Goal: Information Seeking & Learning: Learn about a topic

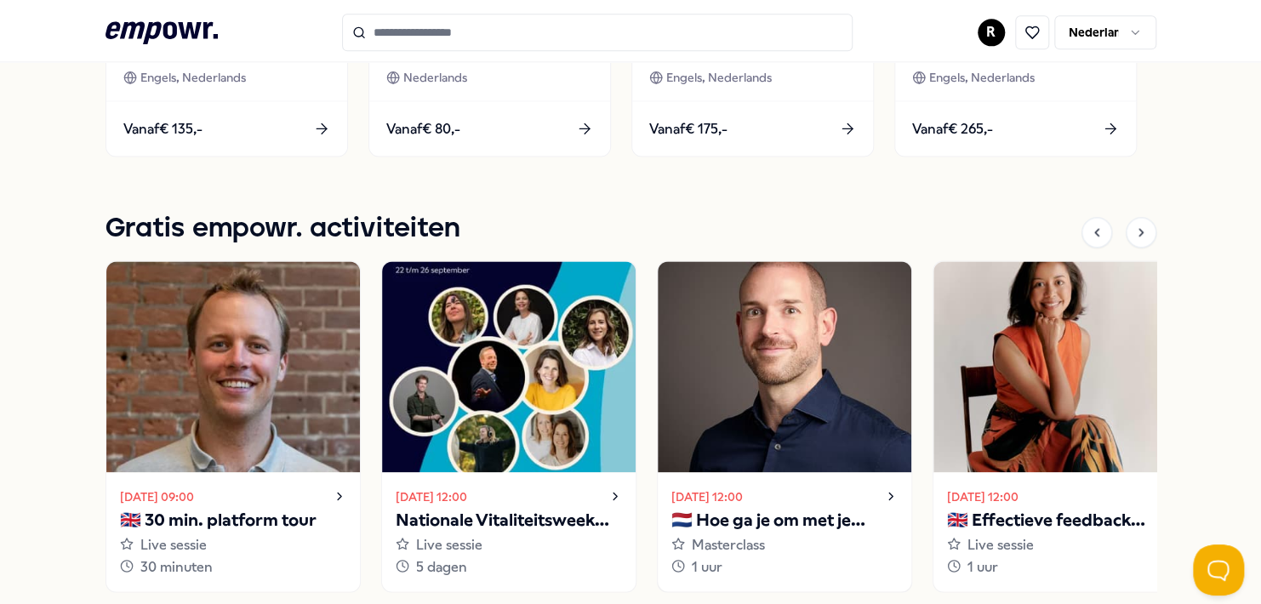
scroll to position [1191, 0]
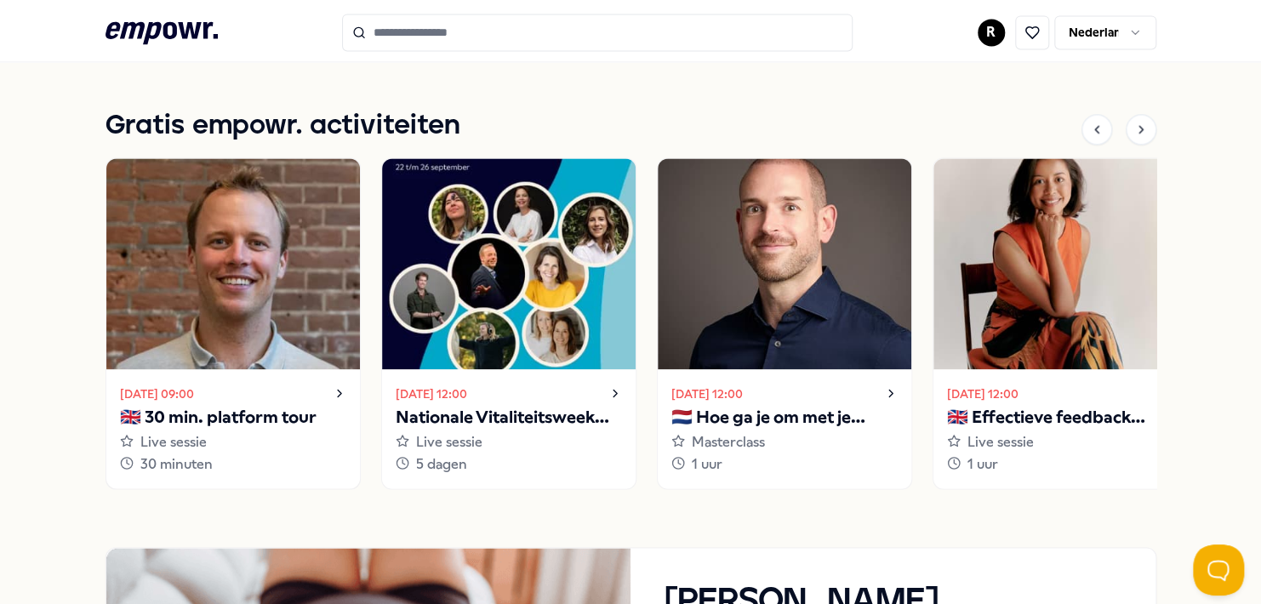
click at [338, 394] on icon at bounding box center [339, 393] width 3 height 7
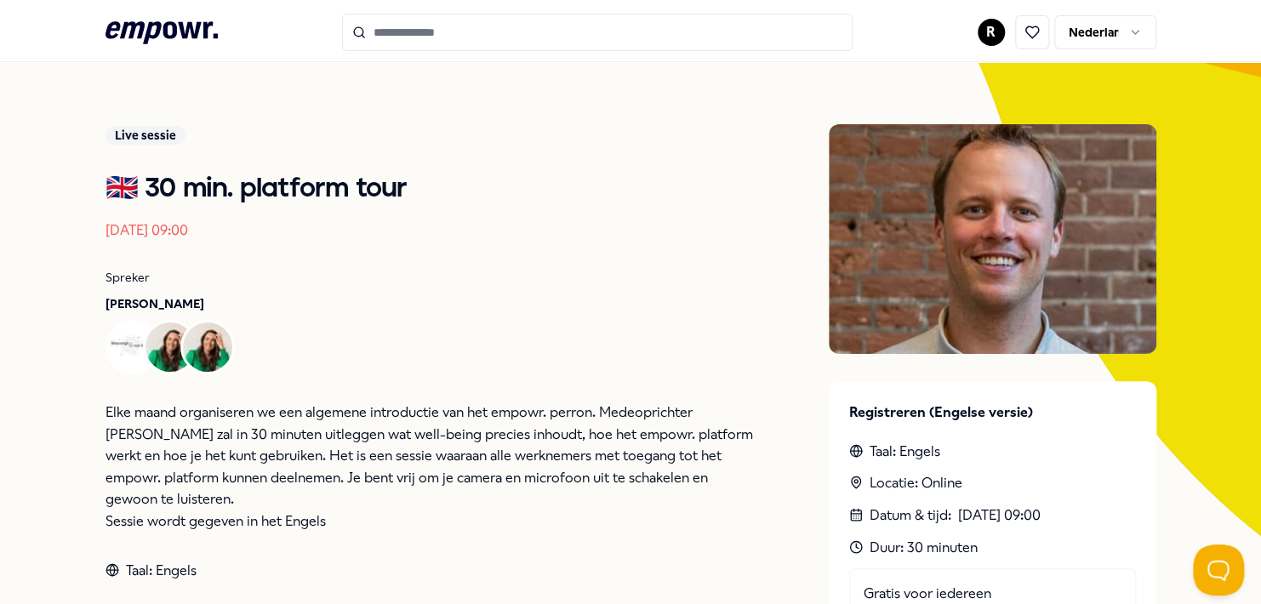
scroll to position [109, 0]
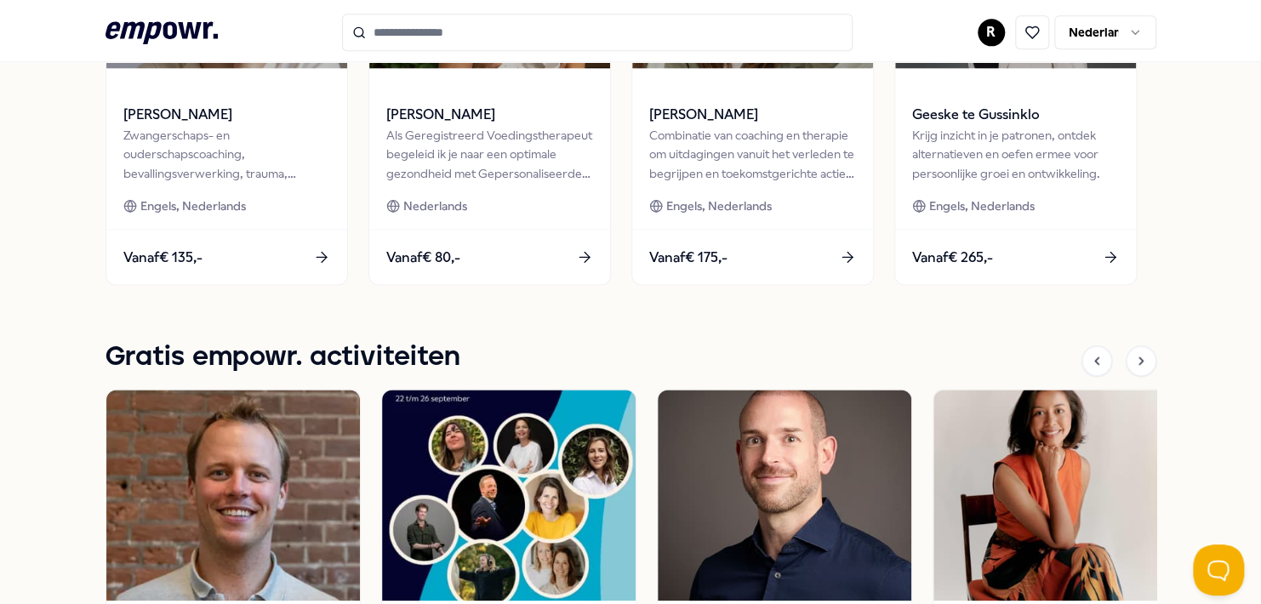
scroll to position [704, 0]
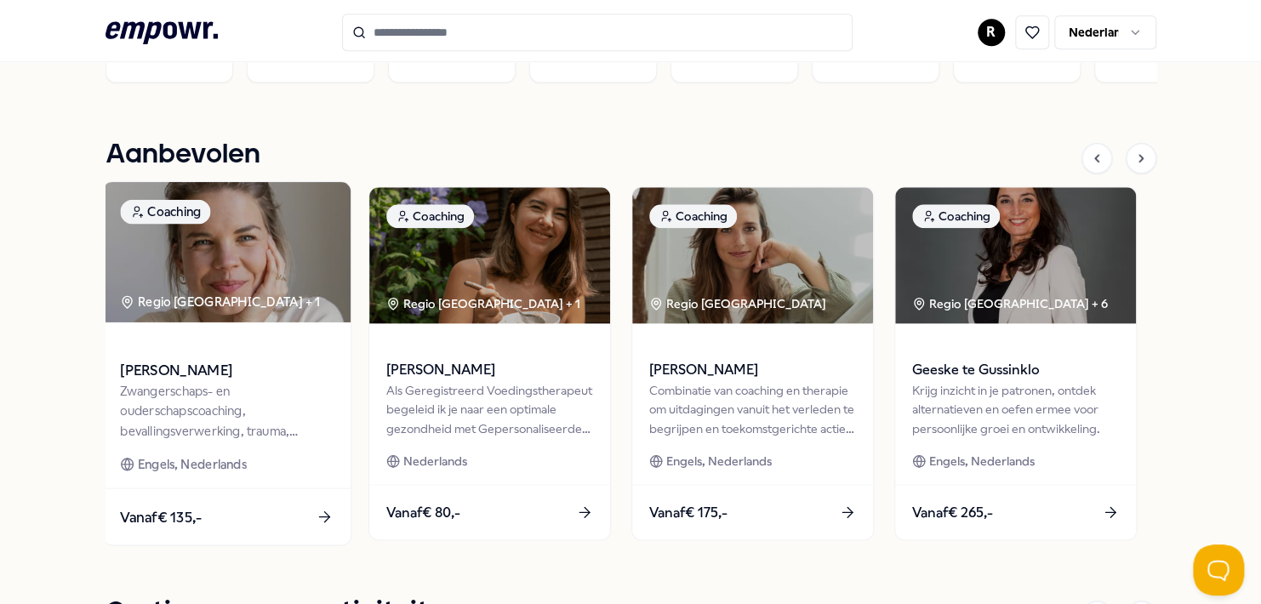
click at [324, 519] on icon at bounding box center [325, 517] width 18 height 18
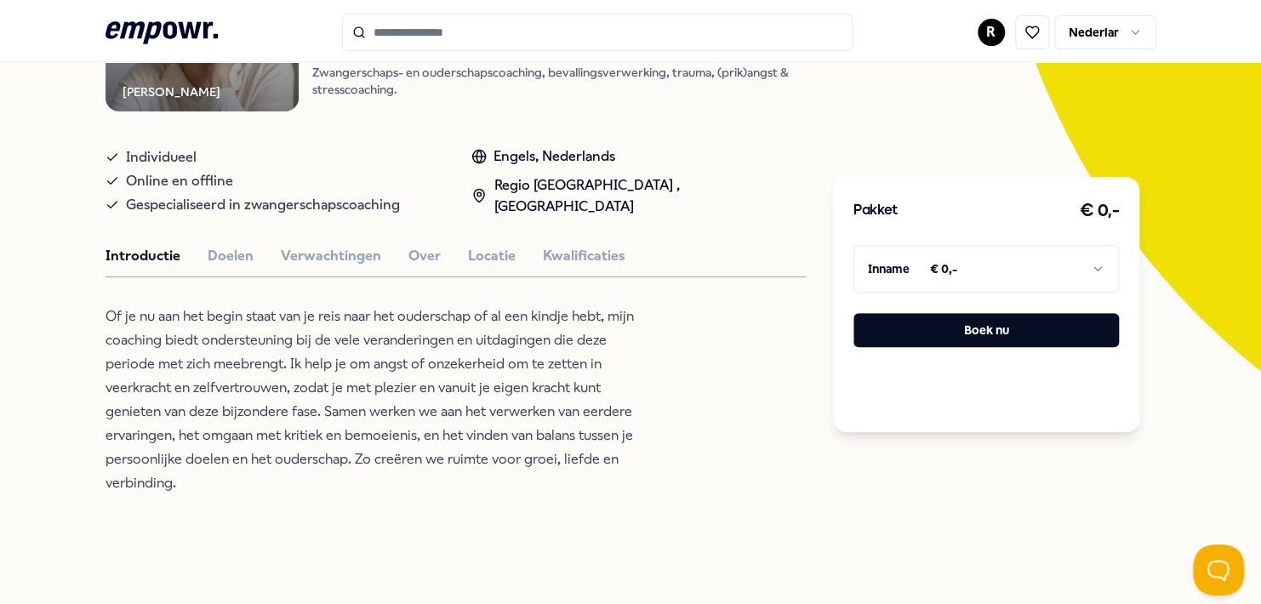
scroll to position [279, 0]
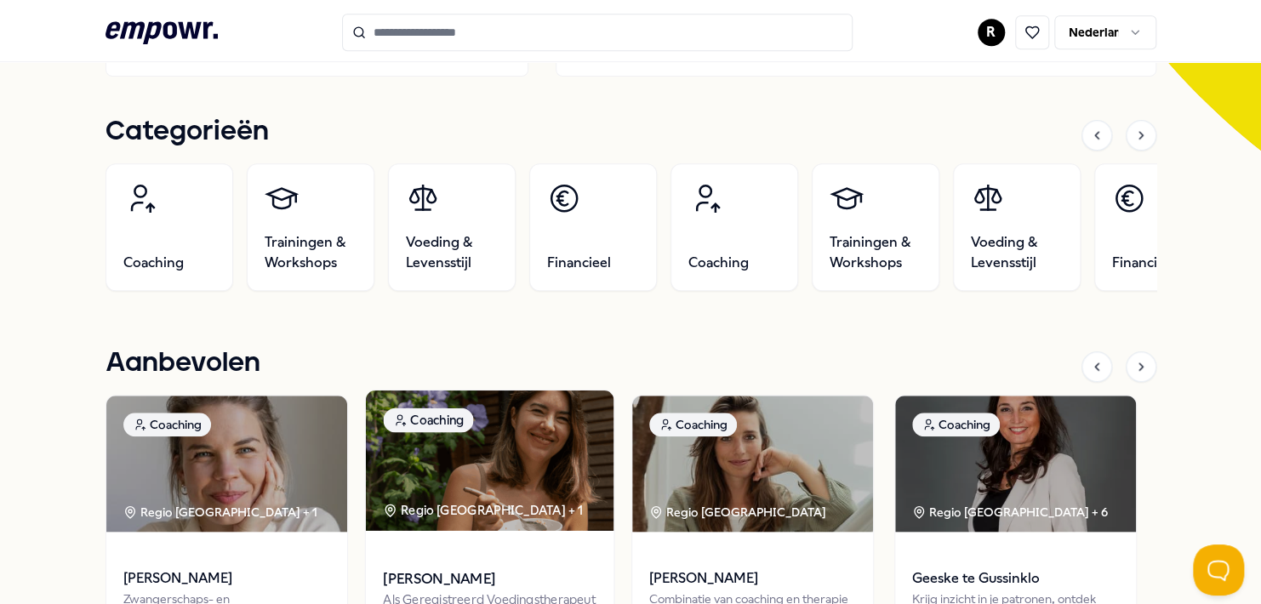
scroll to position [534, 0]
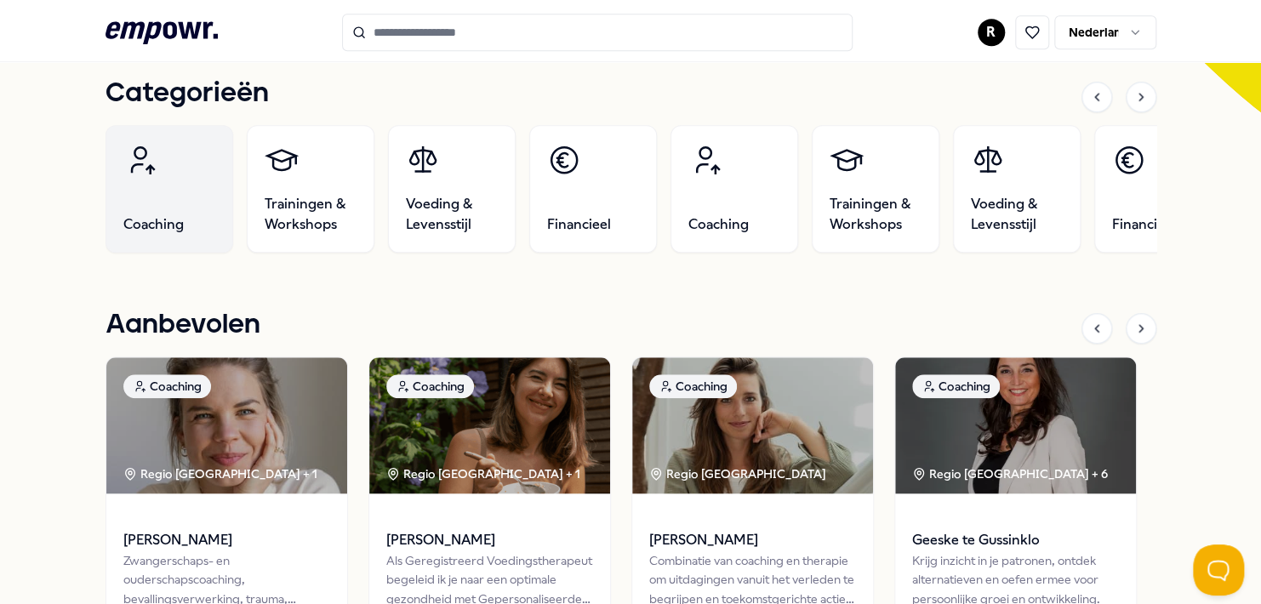
click at [151, 214] on link "Coaching" at bounding box center [169, 189] width 128 height 128
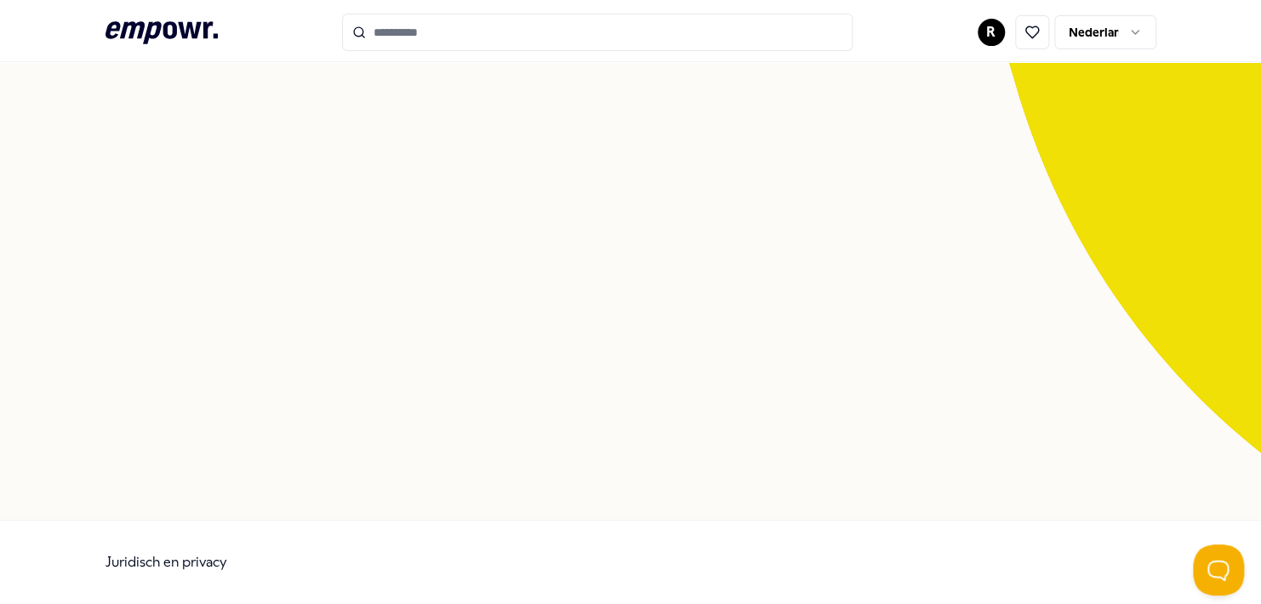
scroll to position [109, 0]
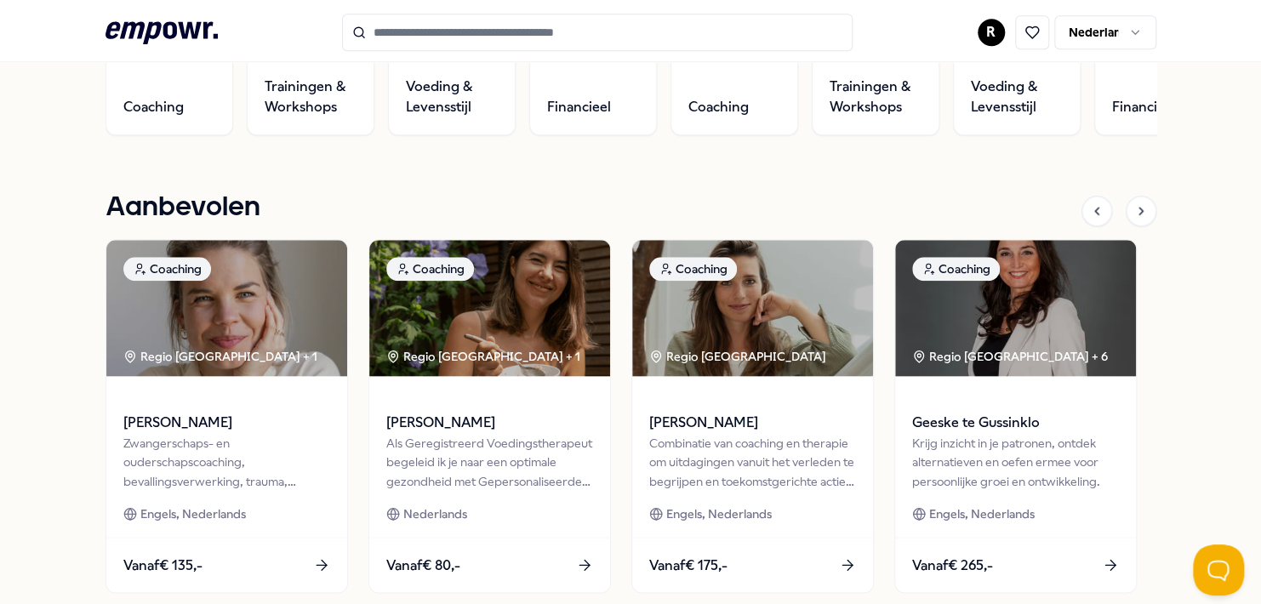
scroll to position [680, 0]
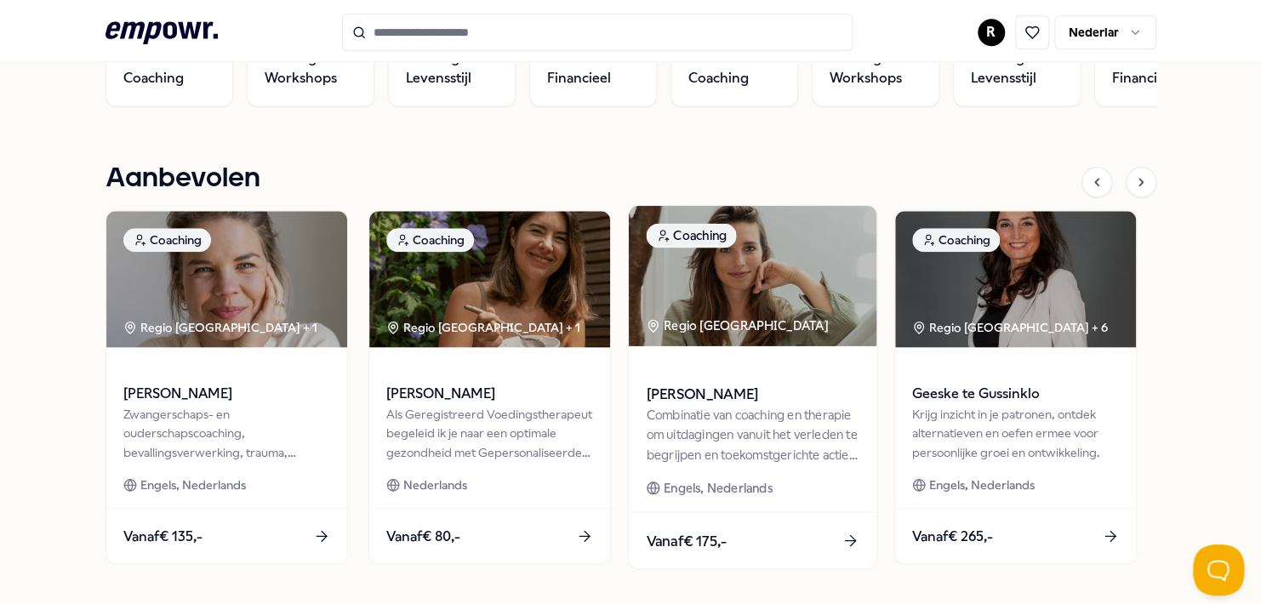
click at [787, 488] on div "Engels, Nederlands" at bounding box center [752, 488] width 213 height 20
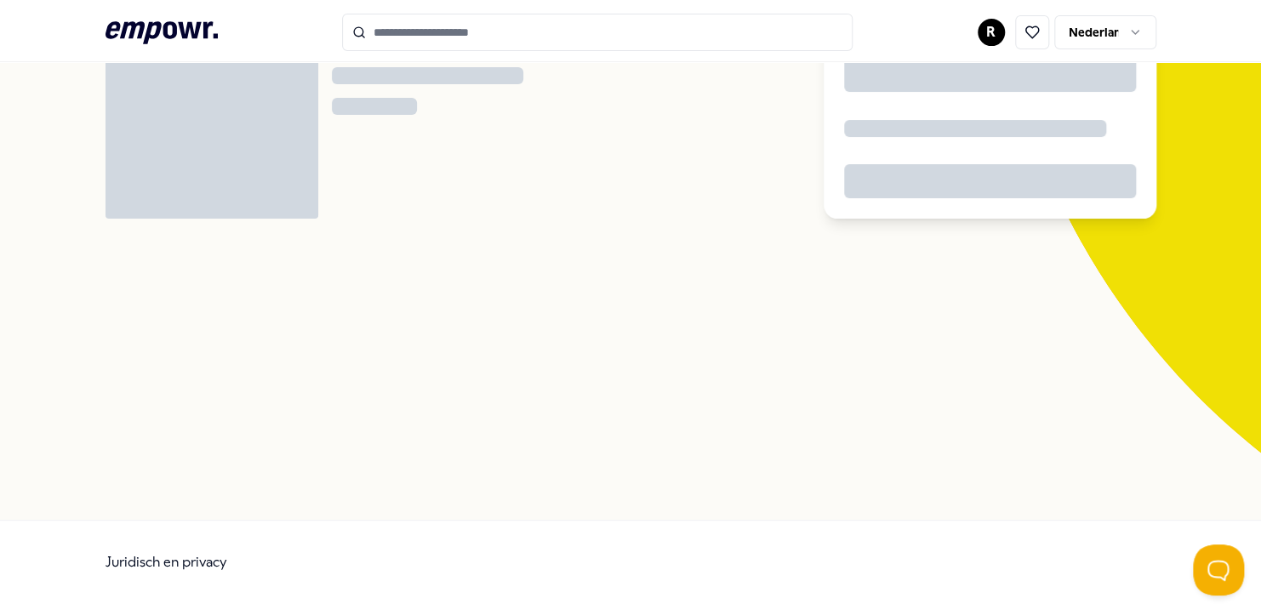
scroll to position [109, 0]
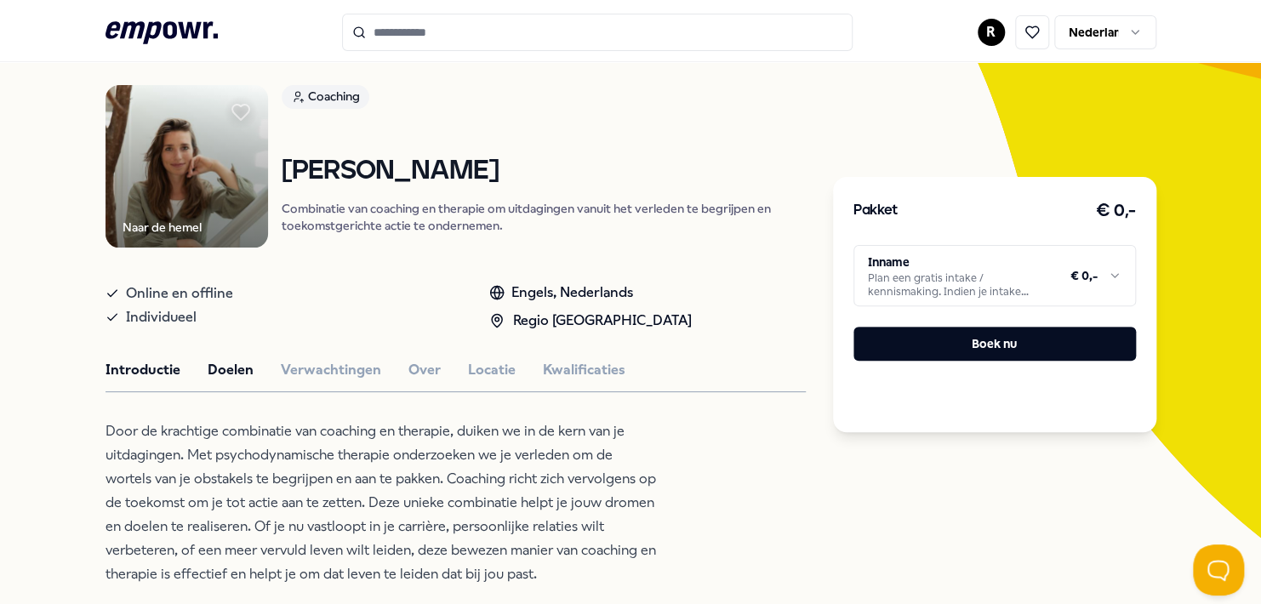
click at [225, 367] on button "Doelen" at bounding box center [231, 370] width 46 height 22
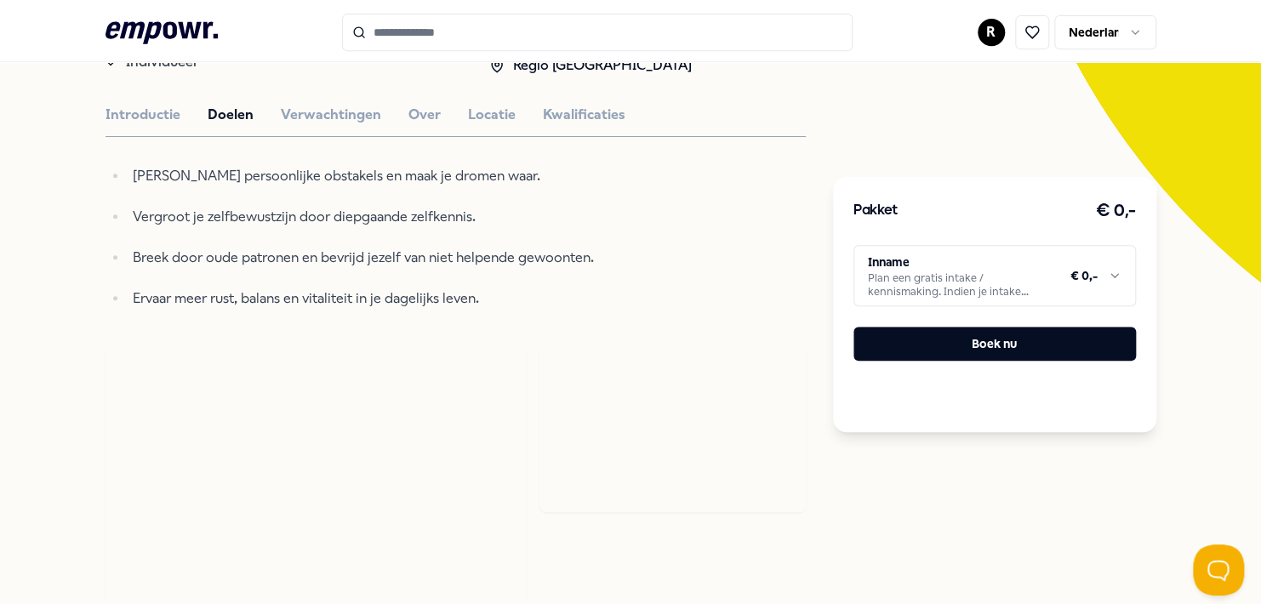
scroll to position [0, 0]
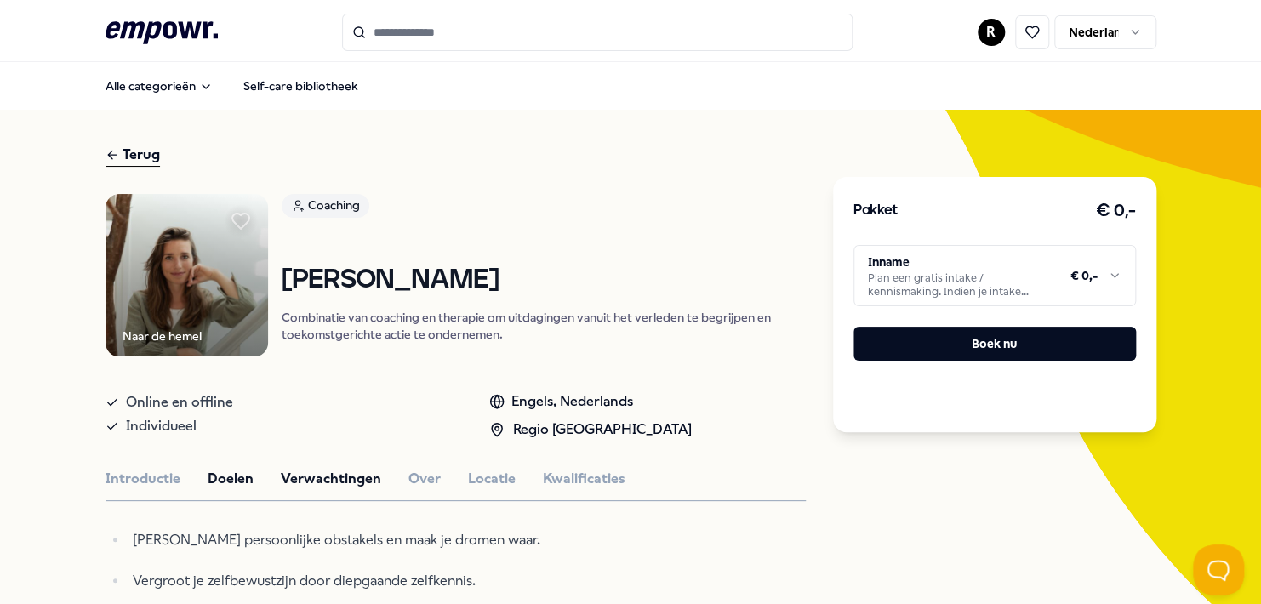
click at [337, 475] on button "Verwachtingen" at bounding box center [331, 479] width 100 height 22
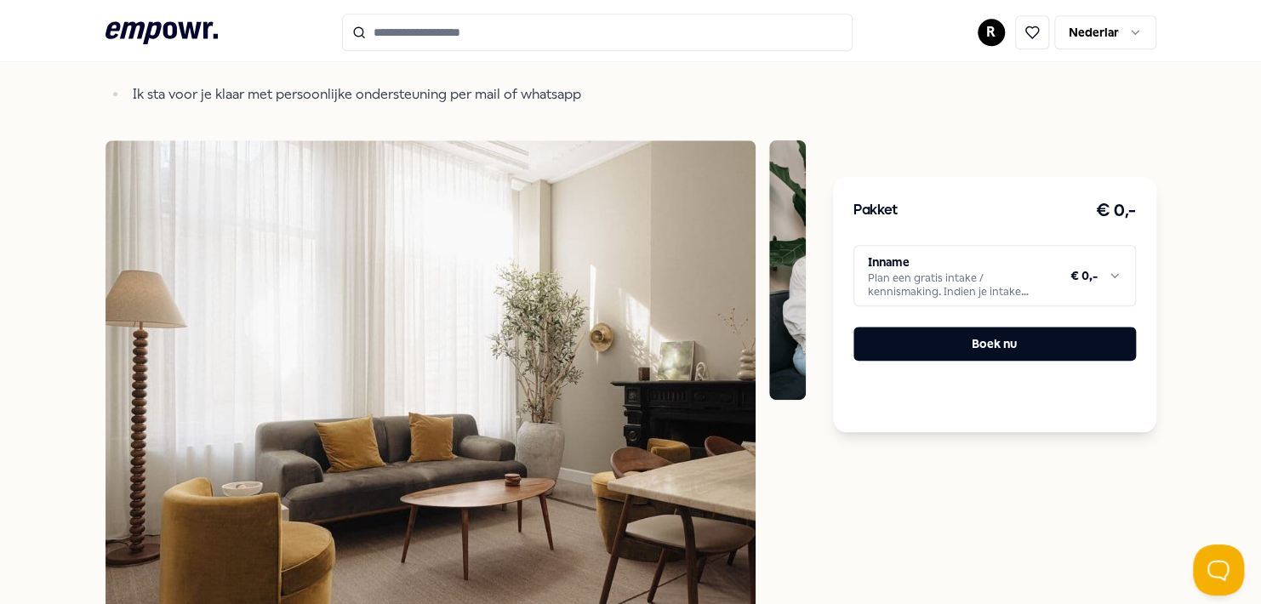
scroll to position [170, 0]
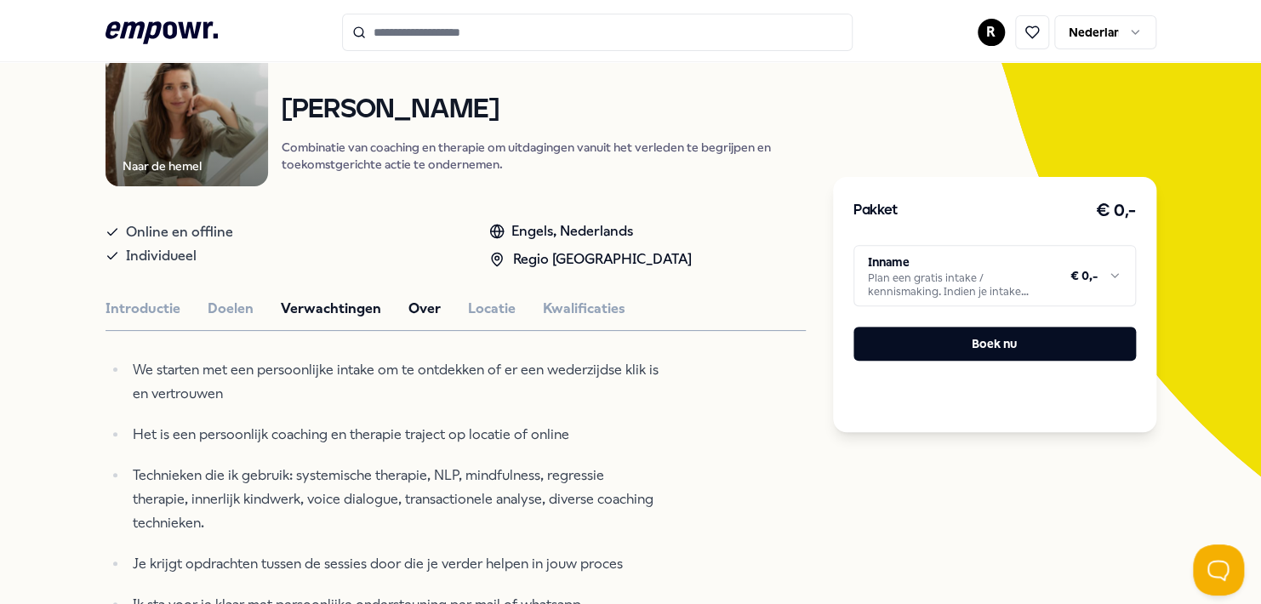
click at [413, 307] on button "Over" at bounding box center [424, 309] width 32 height 22
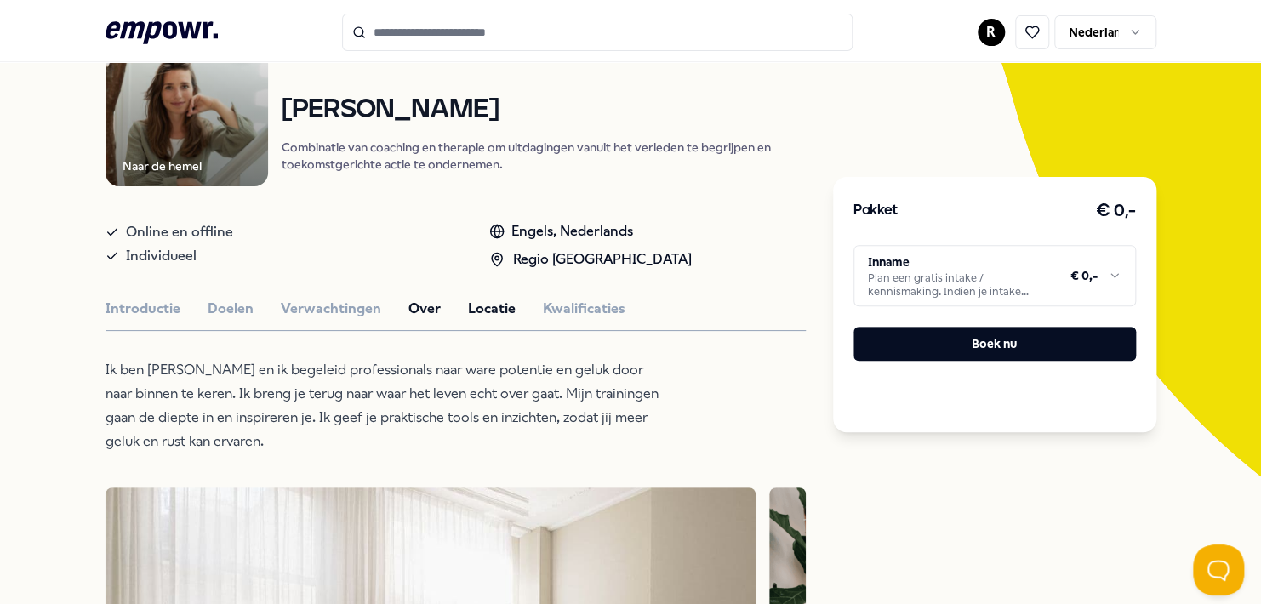
click at [491, 311] on button "Locatie" at bounding box center [492, 309] width 48 height 22
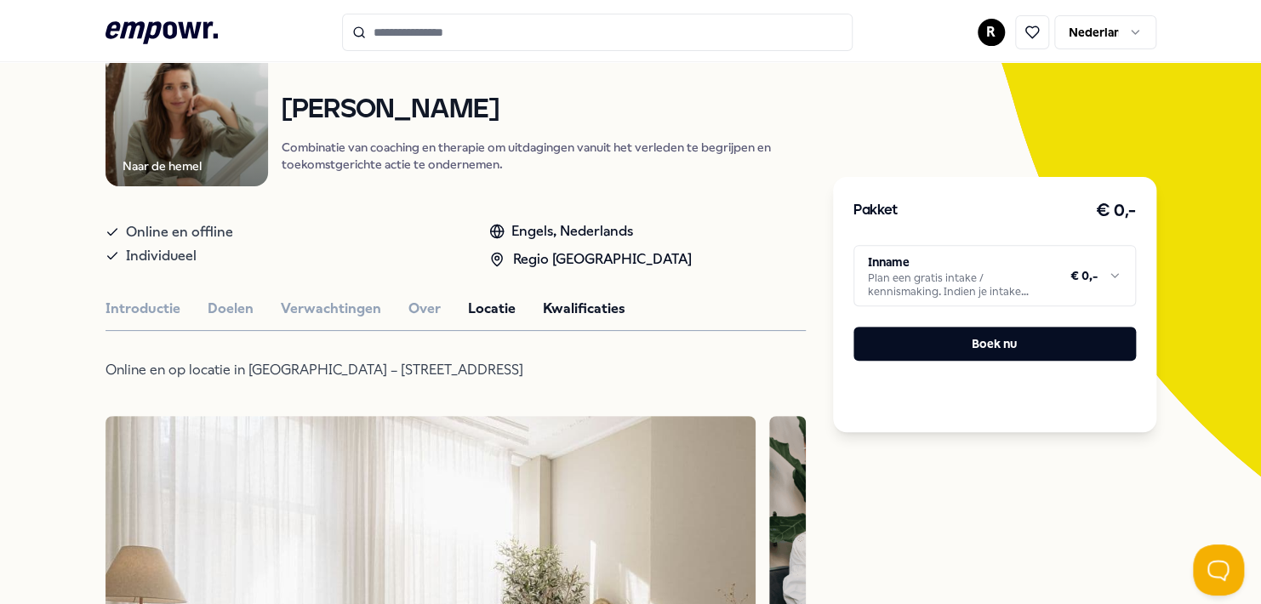
click at [576, 309] on button "Kwalificaties" at bounding box center [584, 309] width 83 height 22
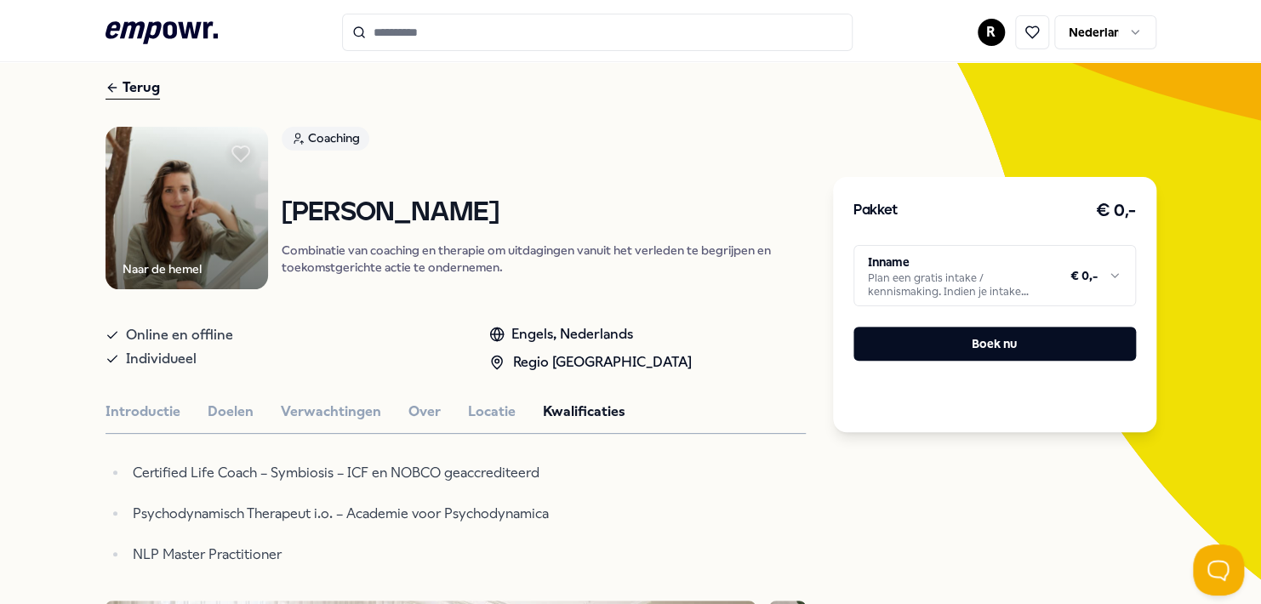
scroll to position [0, 0]
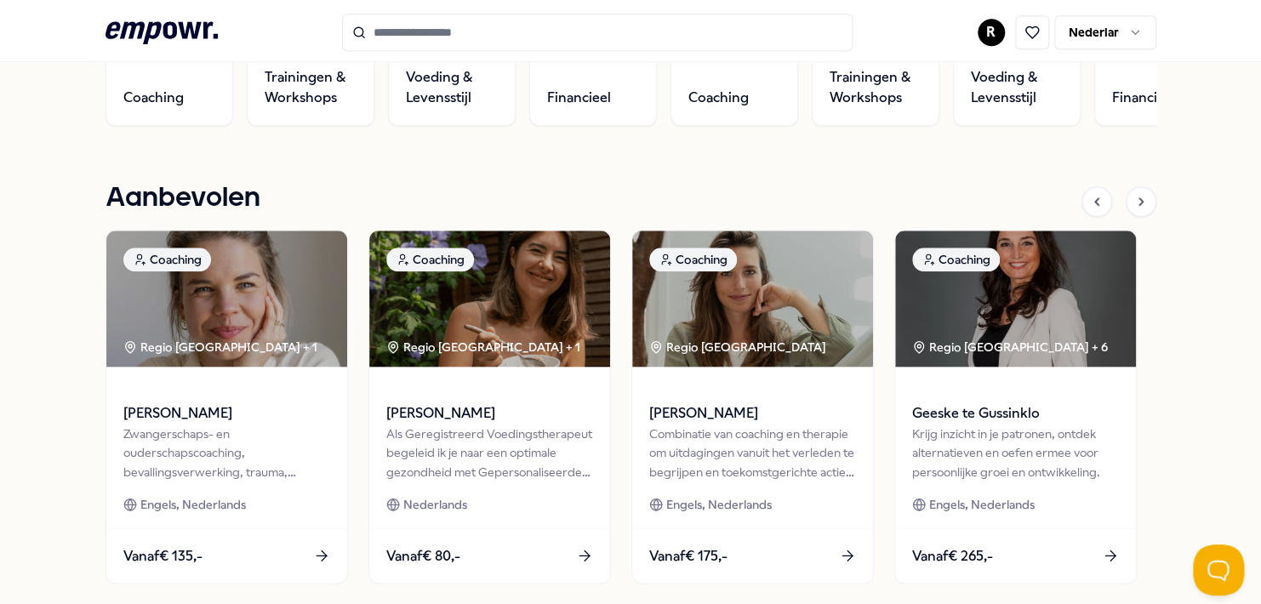
scroll to position [680, 0]
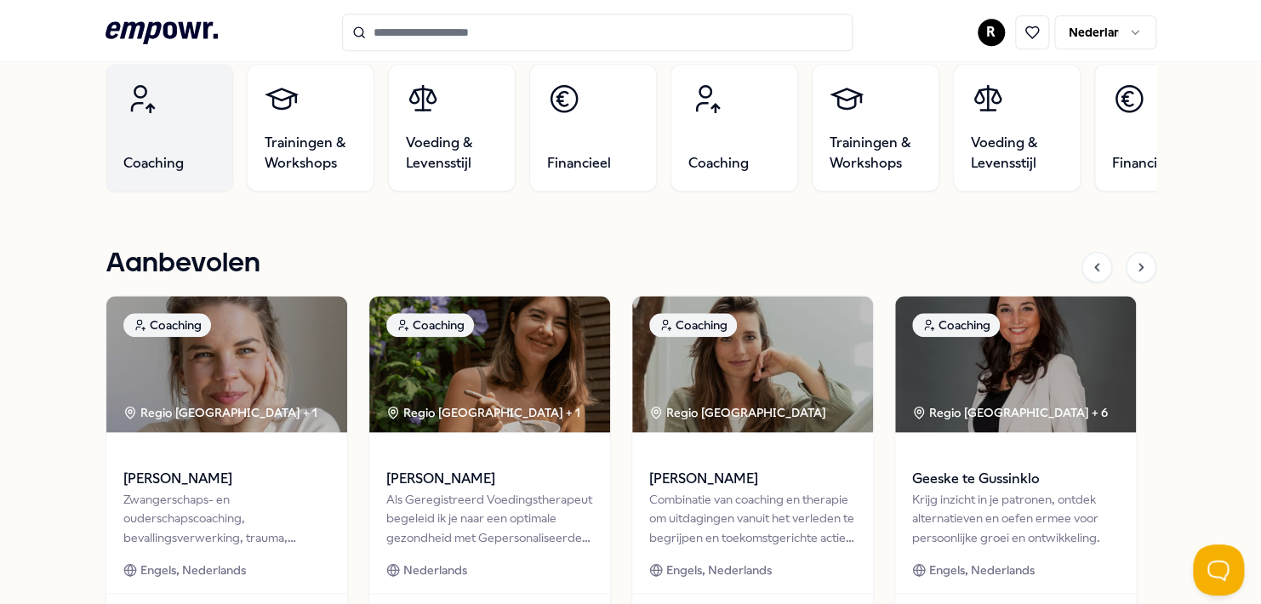
click at [160, 163] on span "Coaching" at bounding box center [153, 163] width 60 height 20
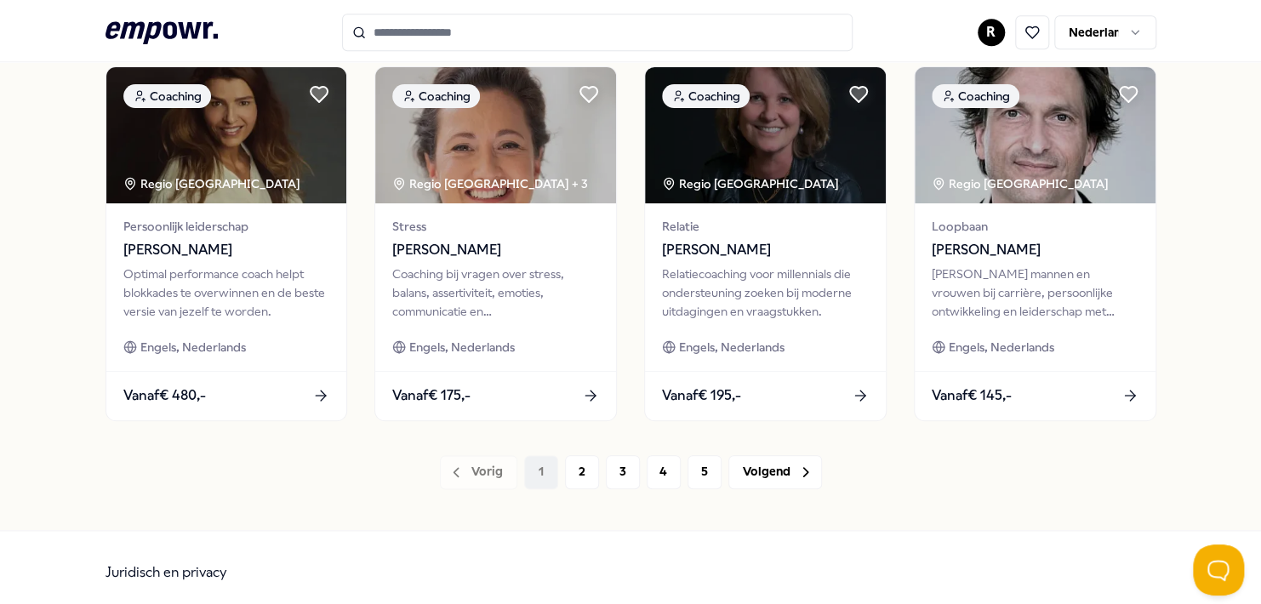
scroll to position [912, 0]
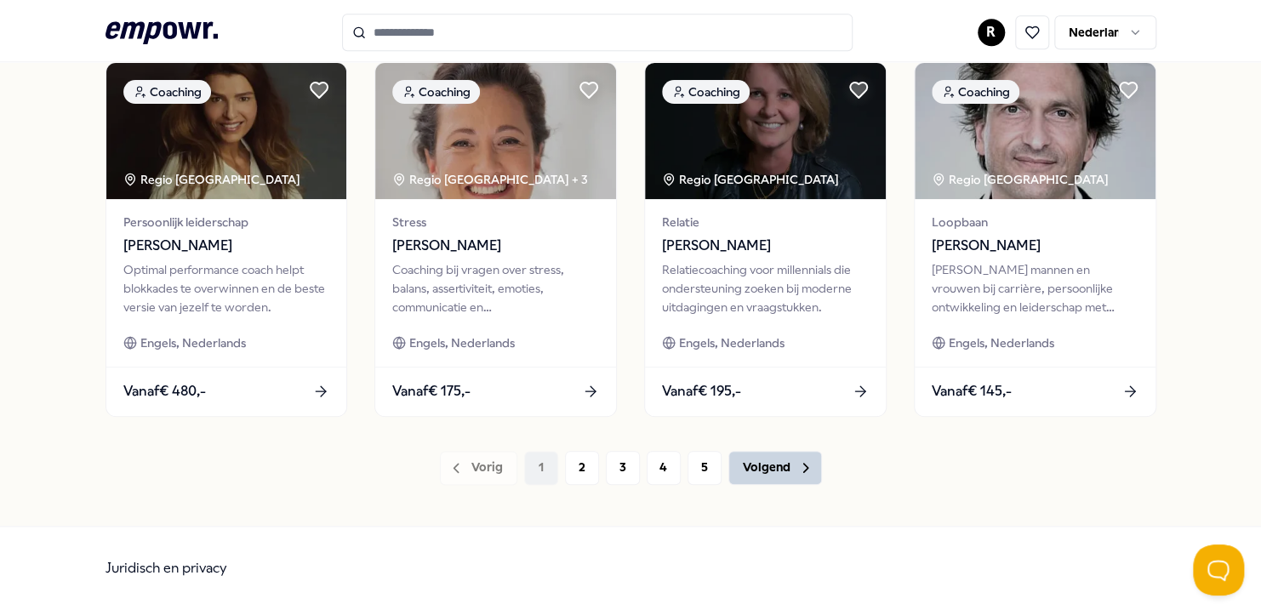
click at [760, 461] on font "Volgend" at bounding box center [767, 467] width 48 height 19
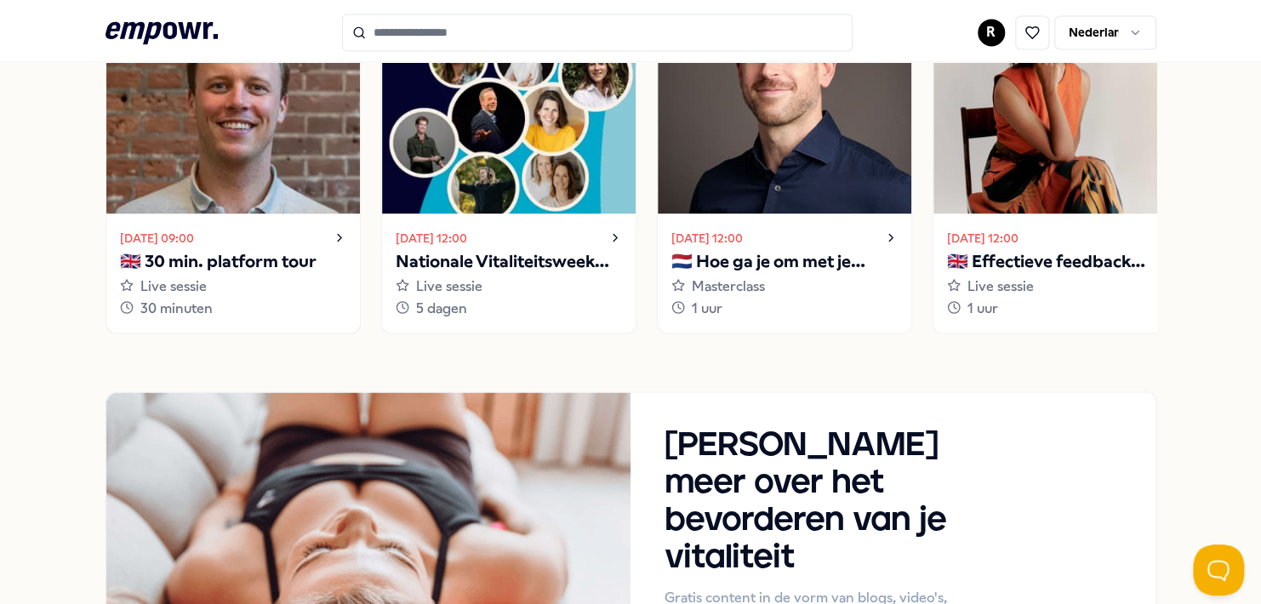
scroll to position [1361, 0]
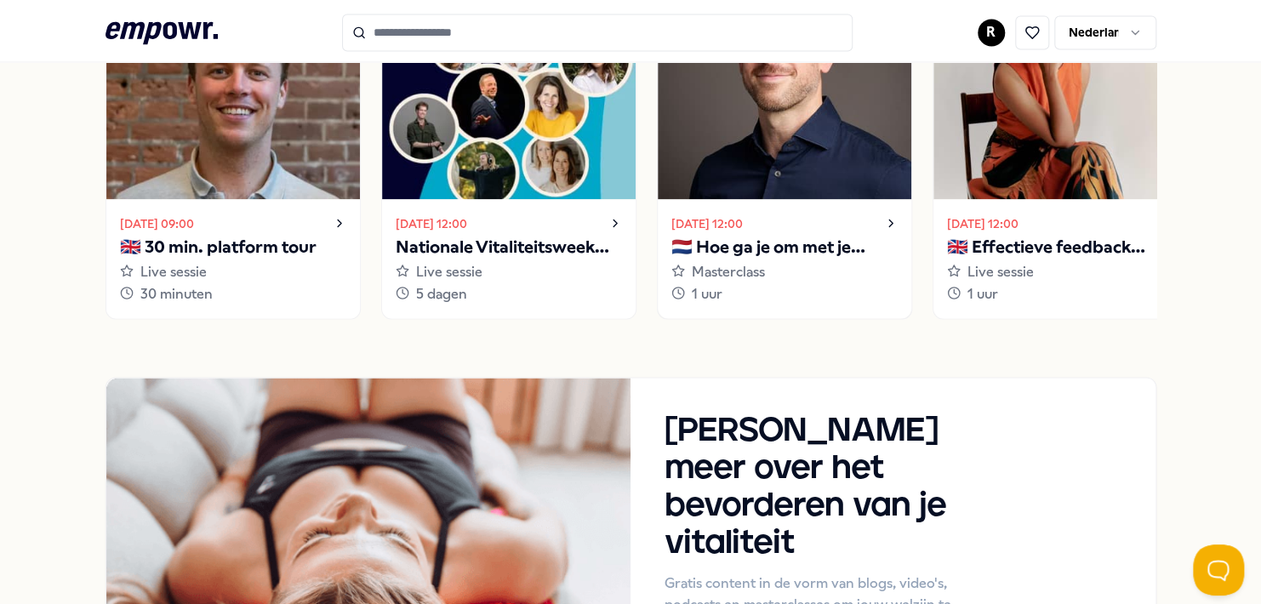
click at [800, 277] on div "Masterclass" at bounding box center [784, 271] width 226 height 22
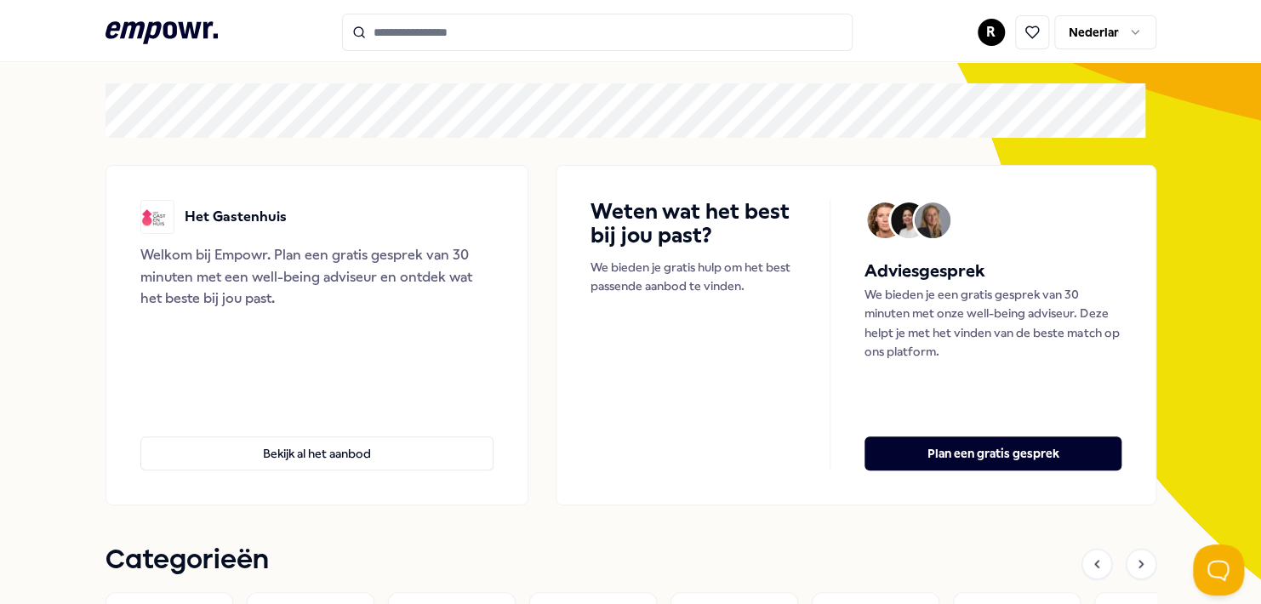
scroll to position [255, 0]
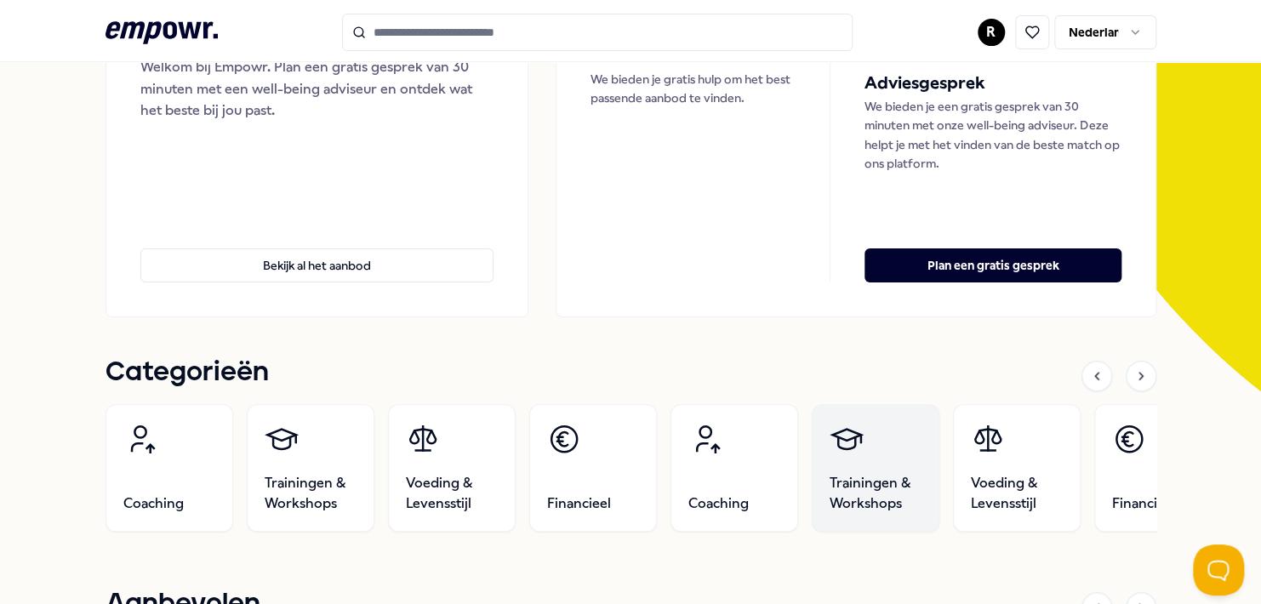
click at [883, 471] on link "Trainingen & Workshops" at bounding box center [875, 468] width 128 height 128
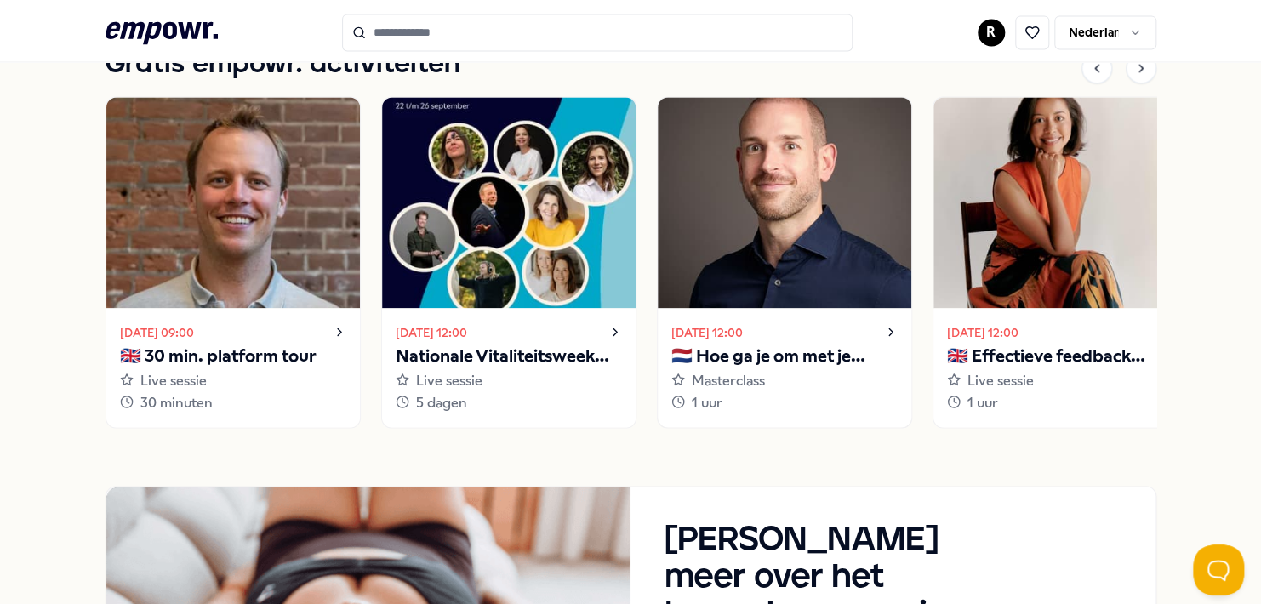
scroll to position [1276, 0]
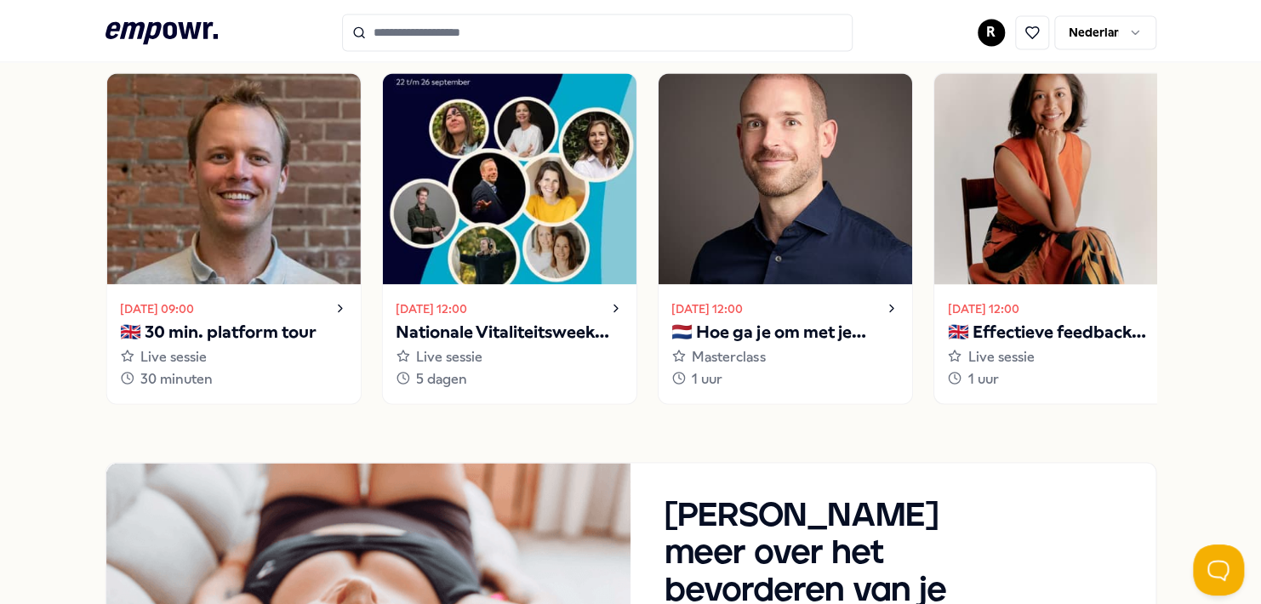
click at [1070, 330] on p "🇬🇧 Effectieve feedback geven en ontvangen" at bounding box center [1060, 331] width 226 height 27
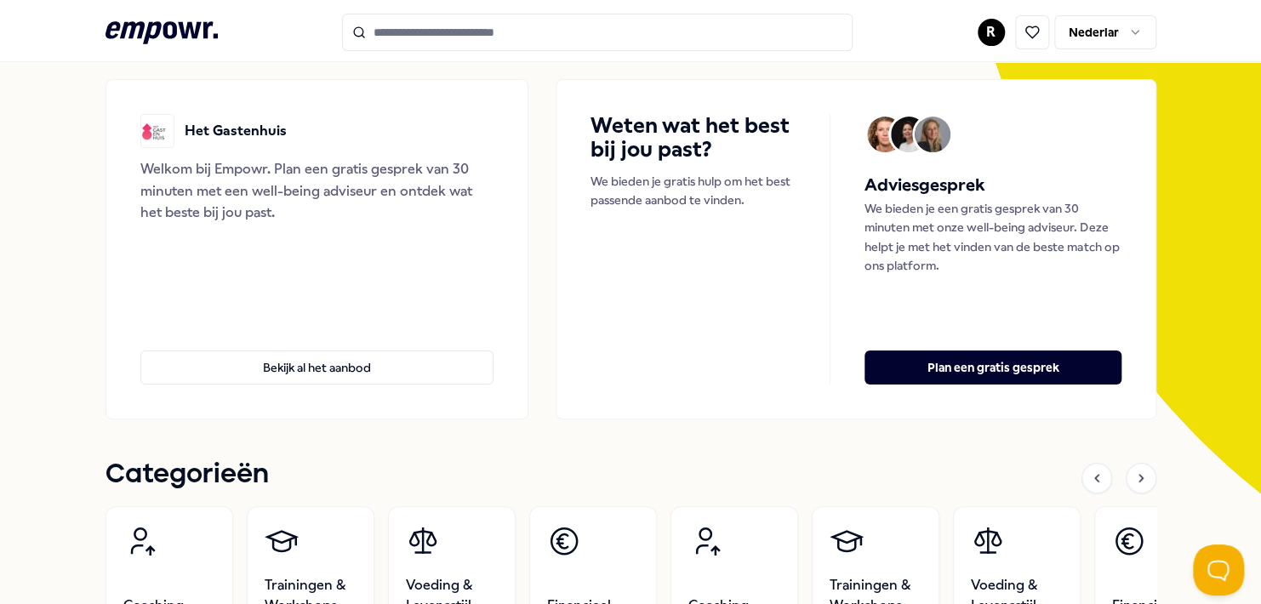
scroll to position [83, 0]
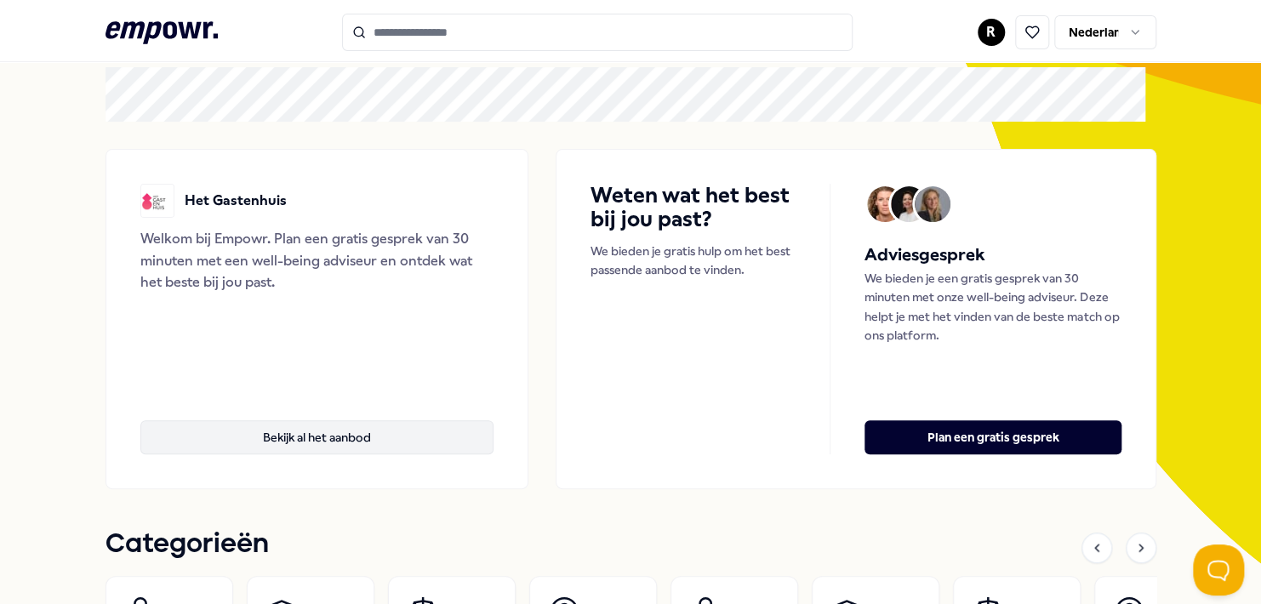
click at [301, 436] on button "Bekijk al het aanbod" at bounding box center [317, 437] width 354 height 34
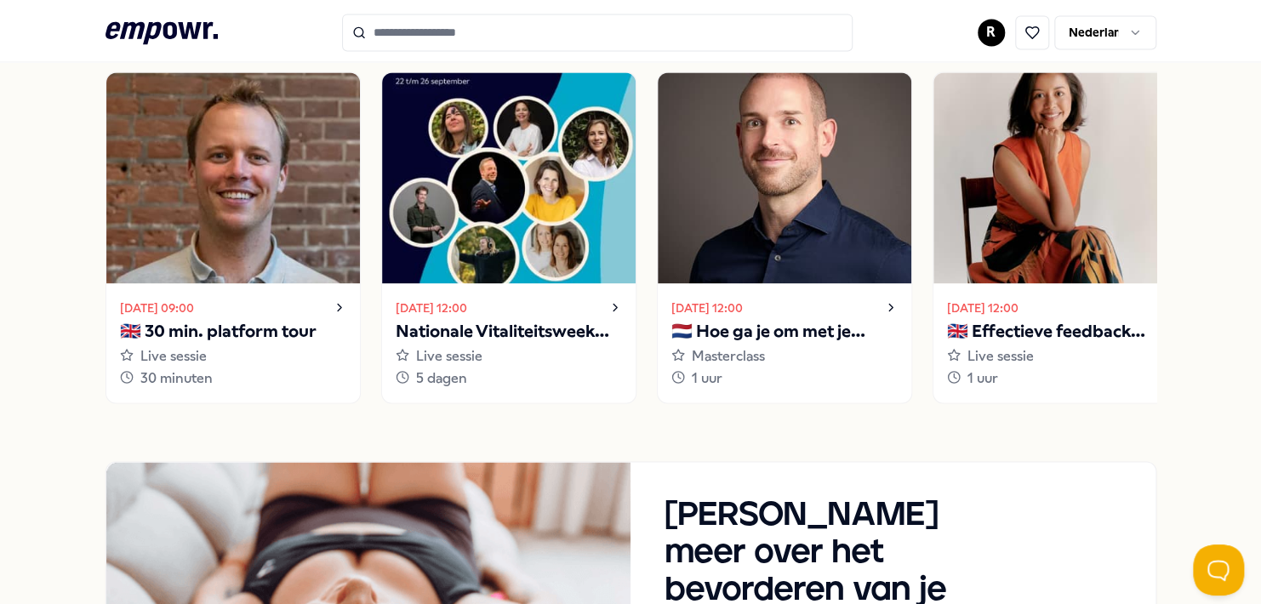
scroll to position [1361, 0]
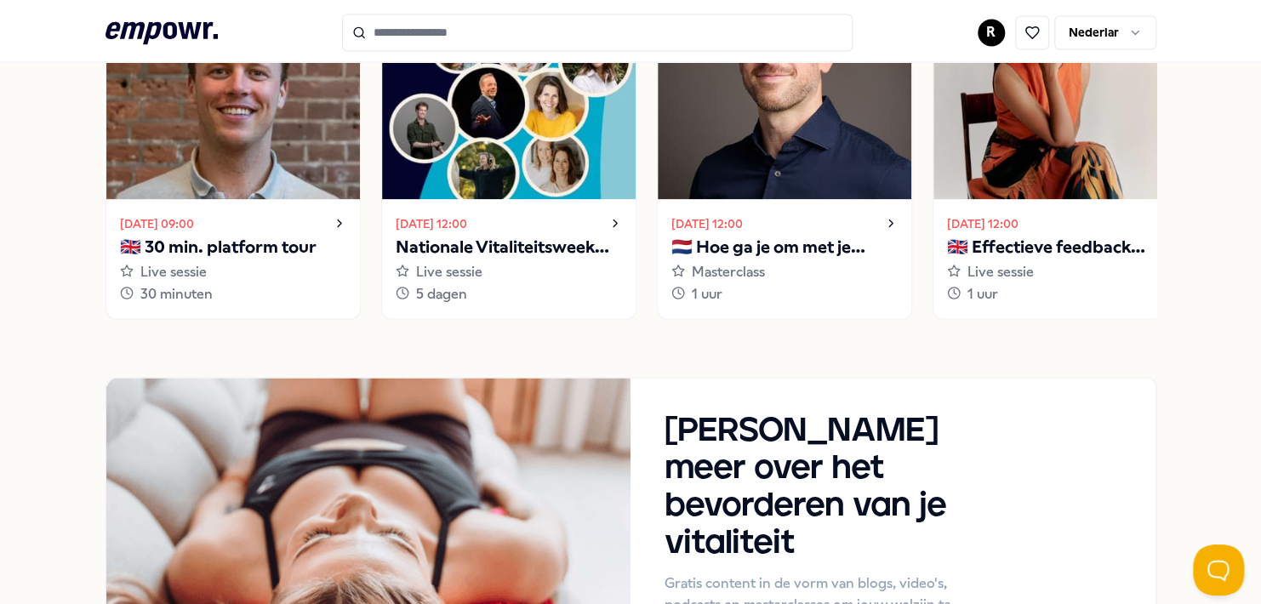
click at [275, 284] on div "30 minuten" at bounding box center [233, 293] width 226 height 22
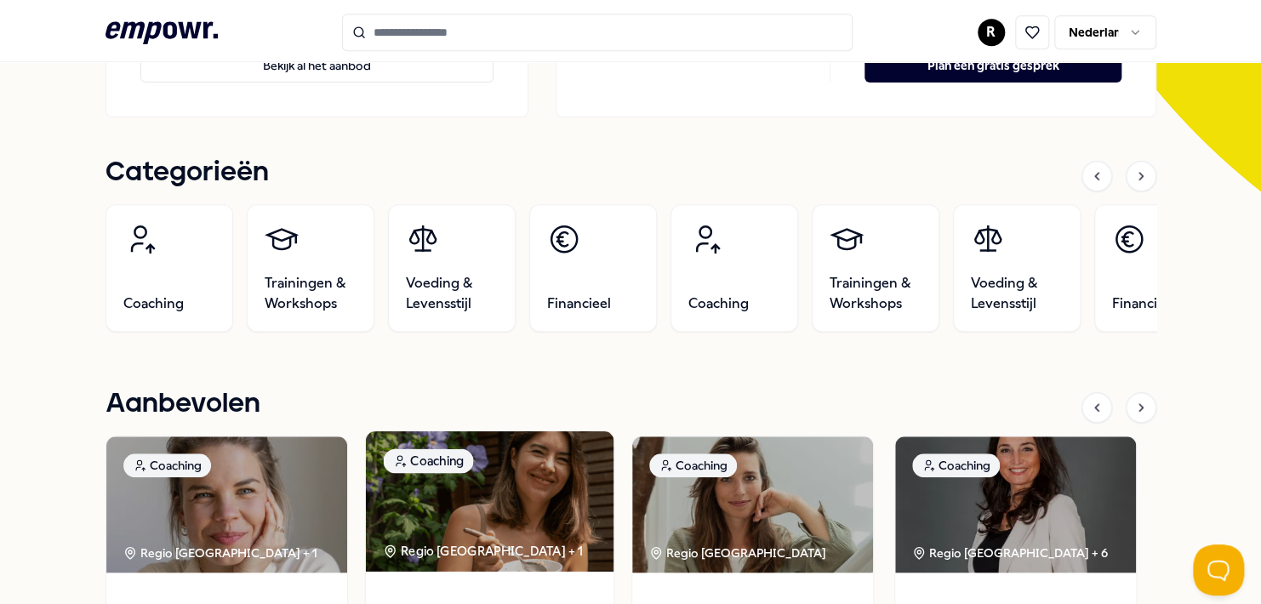
scroll to position [425, 0]
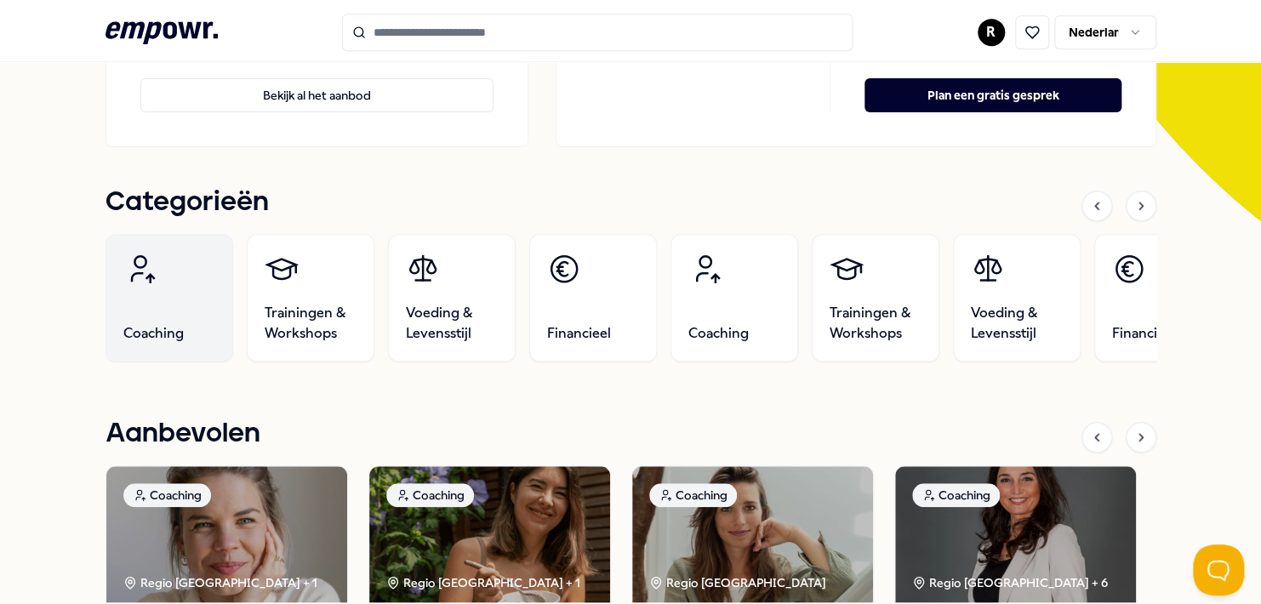
click at [154, 305] on link "Coaching" at bounding box center [169, 298] width 128 height 128
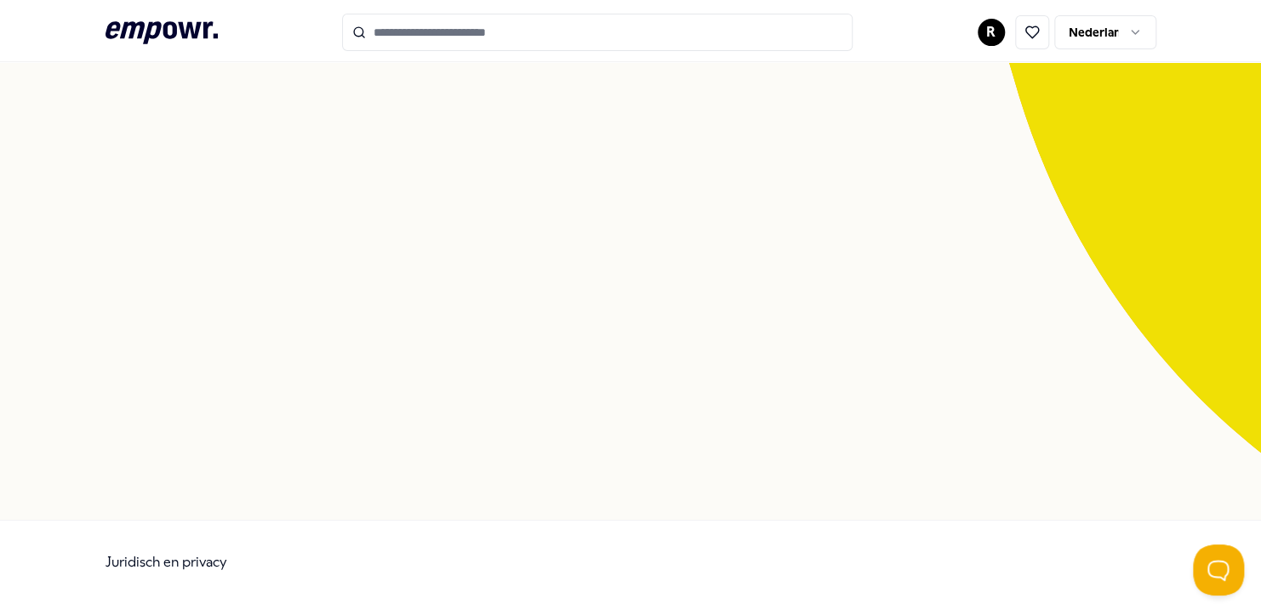
scroll to position [109, 0]
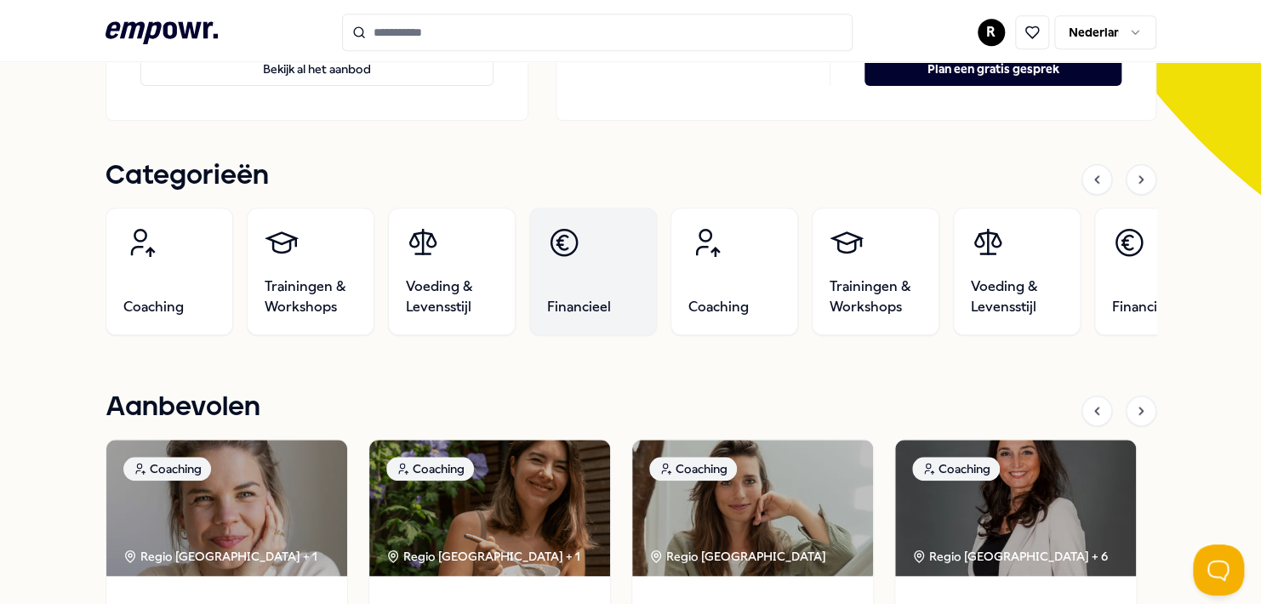
scroll to position [424, 0]
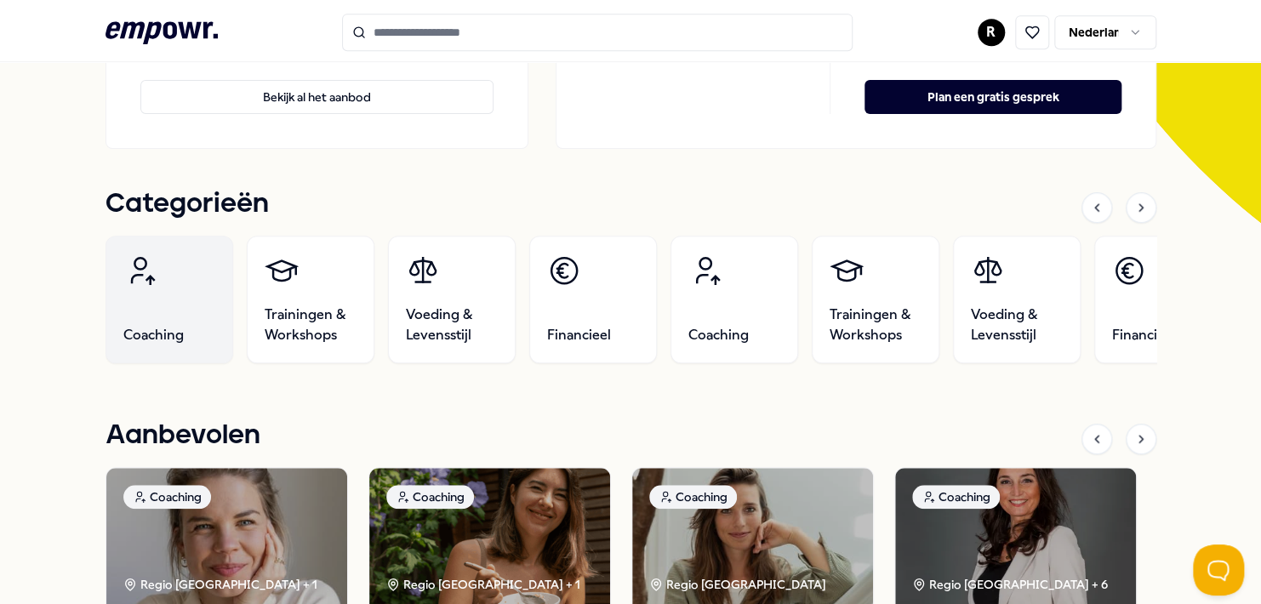
click at [180, 288] on link "Coaching" at bounding box center [169, 300] width 128 height 128
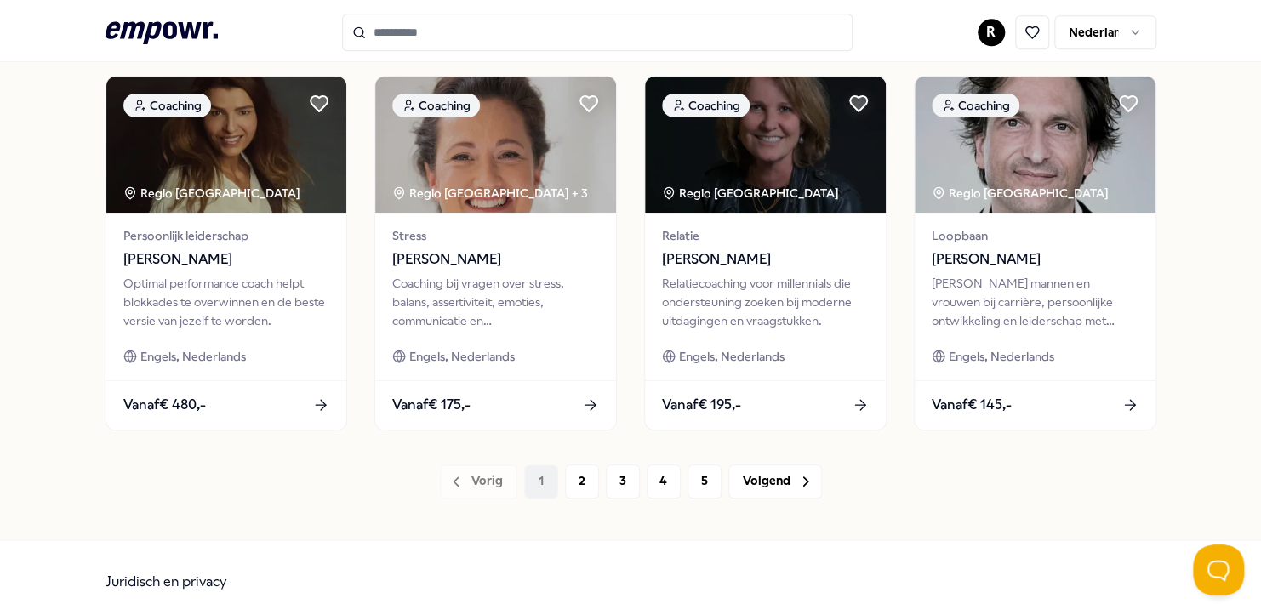
scroll to position [912, 0]
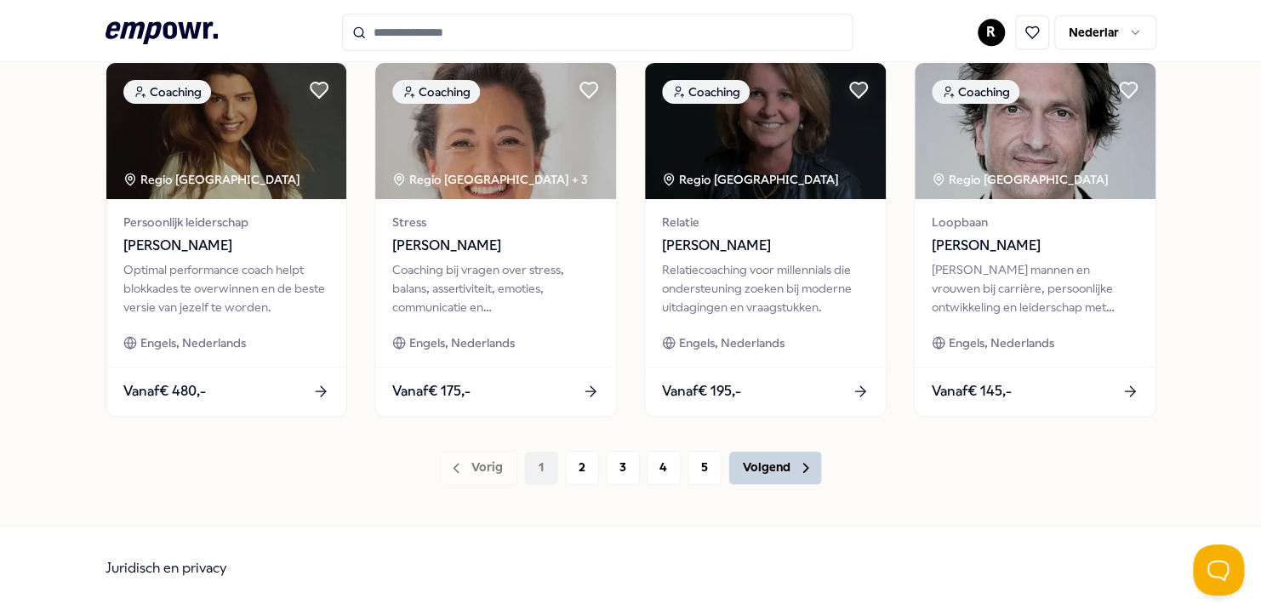
click at [766, 468] on font "Volgend" at bounding box center [767, 467] width 48 height 19
